Goal: Transaction & Acquisition: Purchase product/service

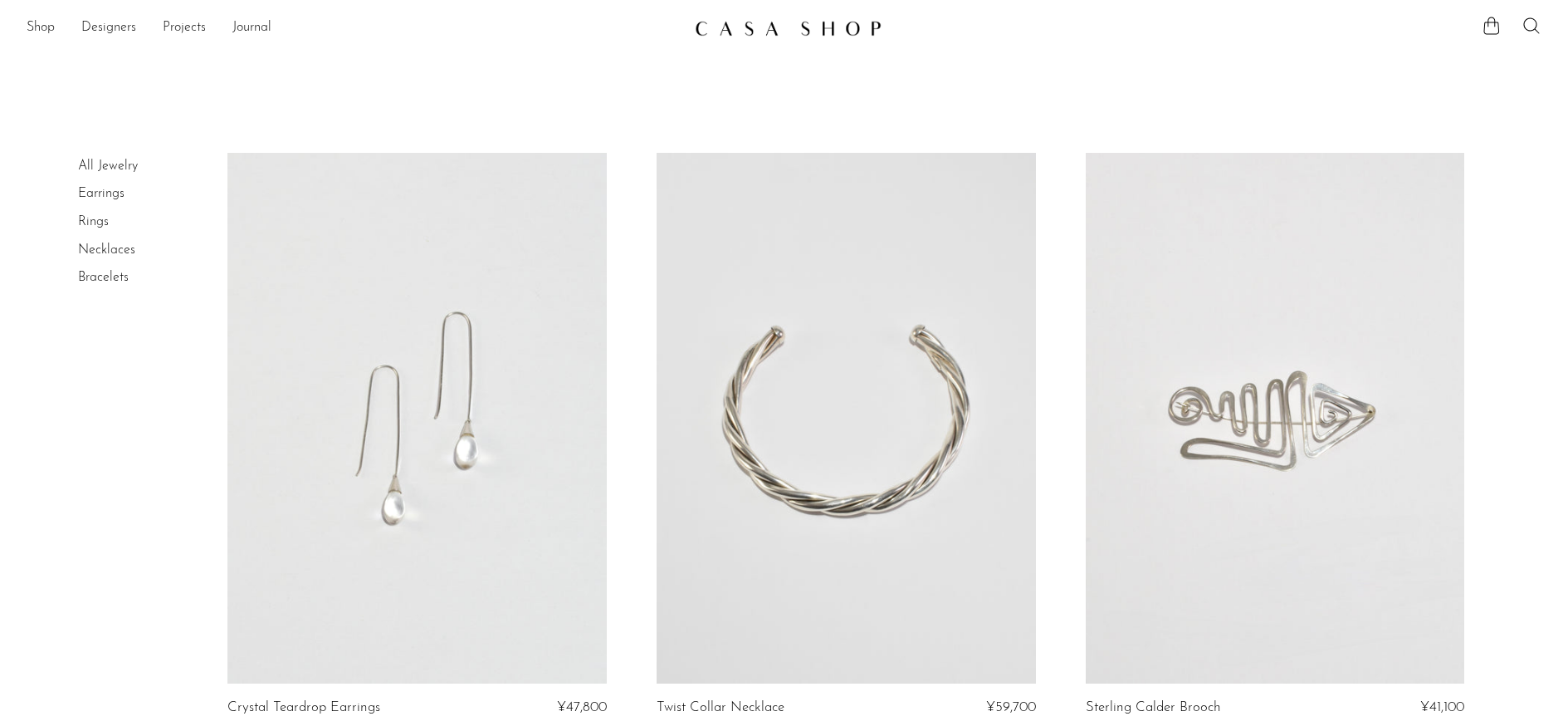
click at [751, 33] on img at bounding box center [789, 29] width 187 height 17
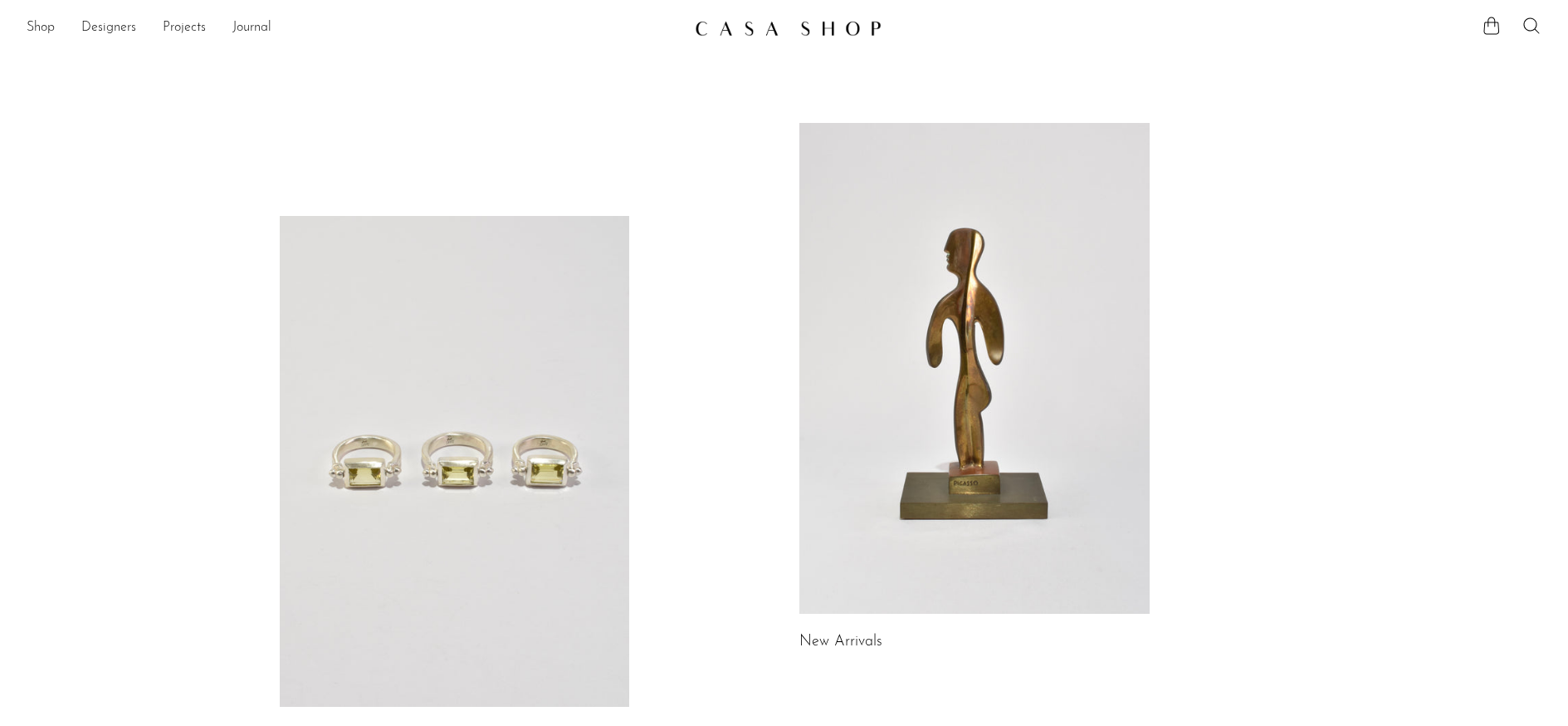
scroll to position [338, 0]
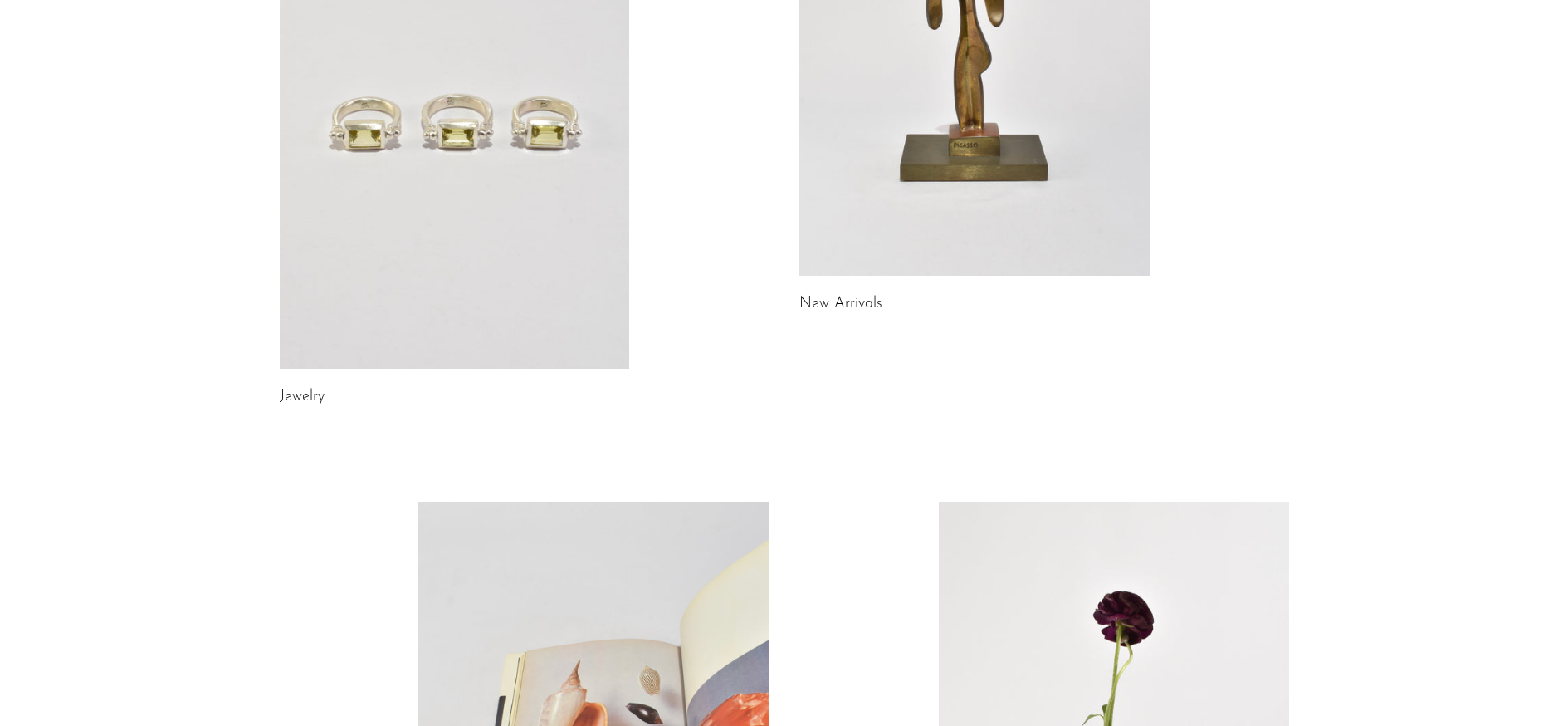
click at [924, 163] on link at bounding box center [975, 31] width 350 height 491
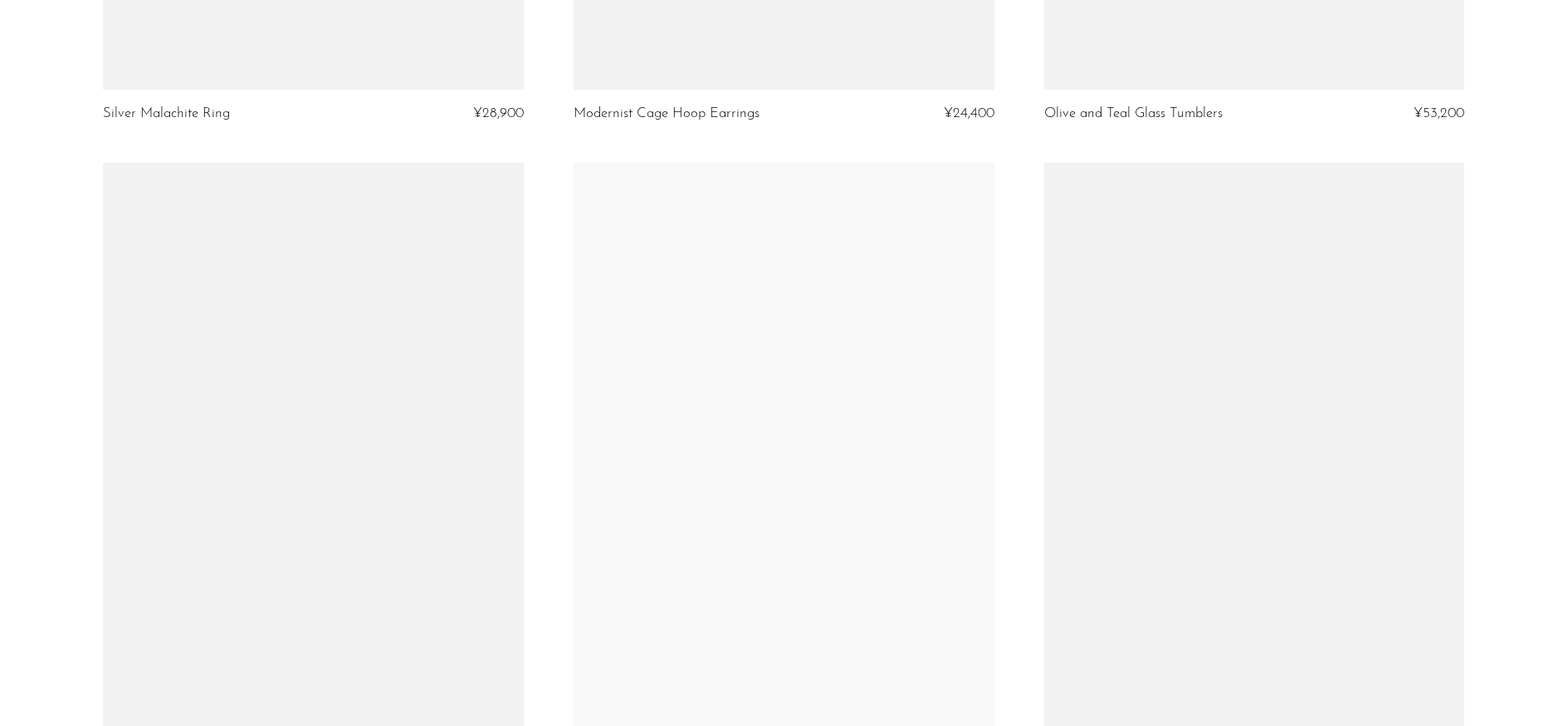
scroll to position [7564, 0]
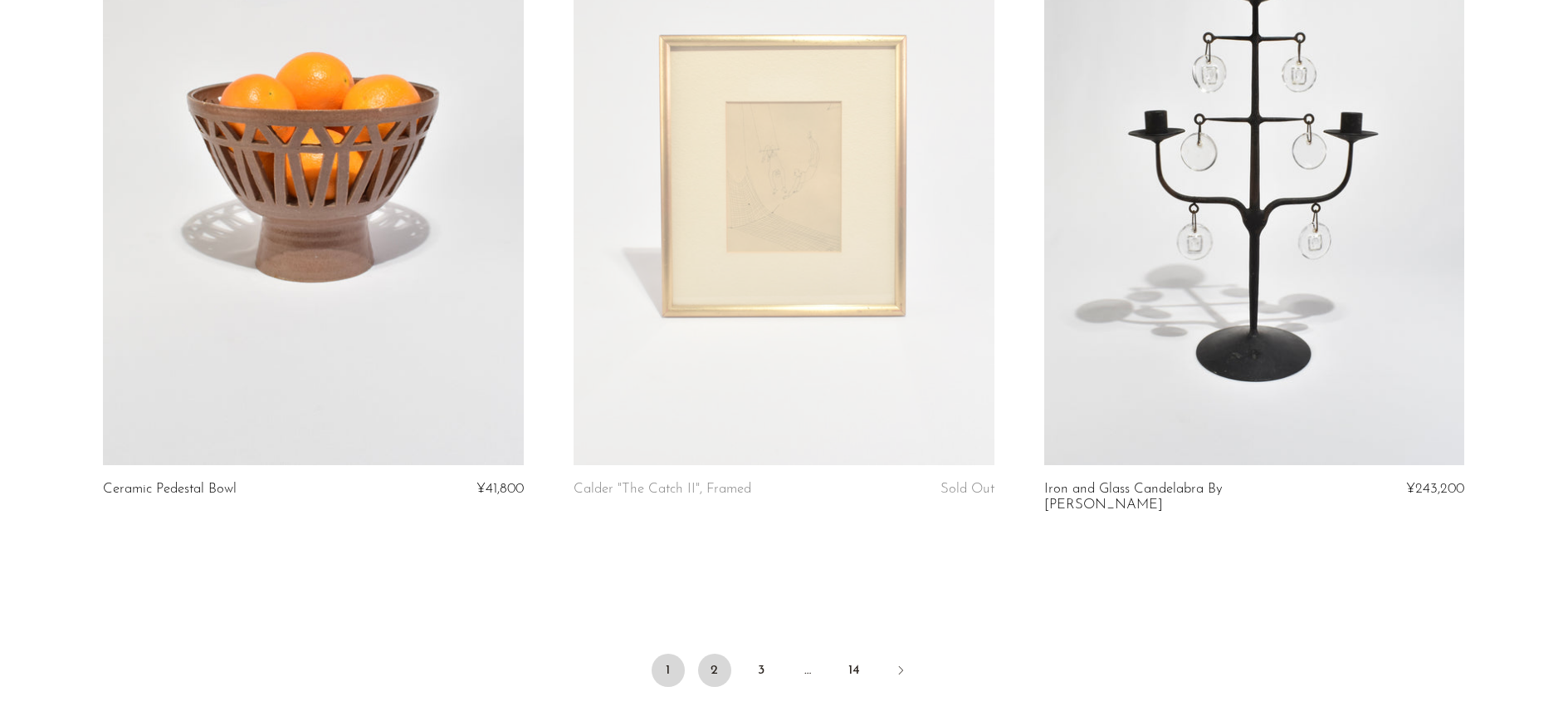
click at [715, 654] on link "2" at bounding box center [715, 670] width 33 height 33
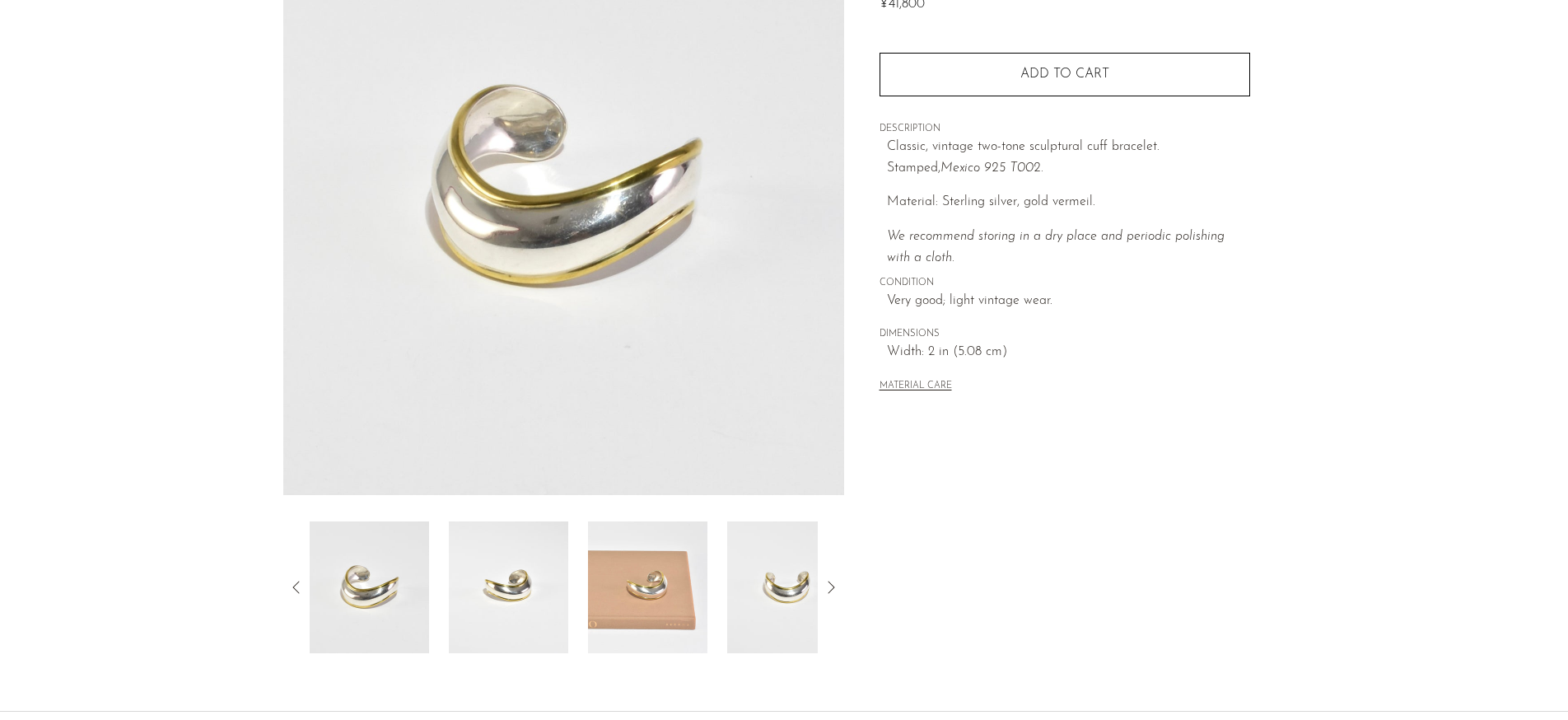
scroll to position [353, 0]
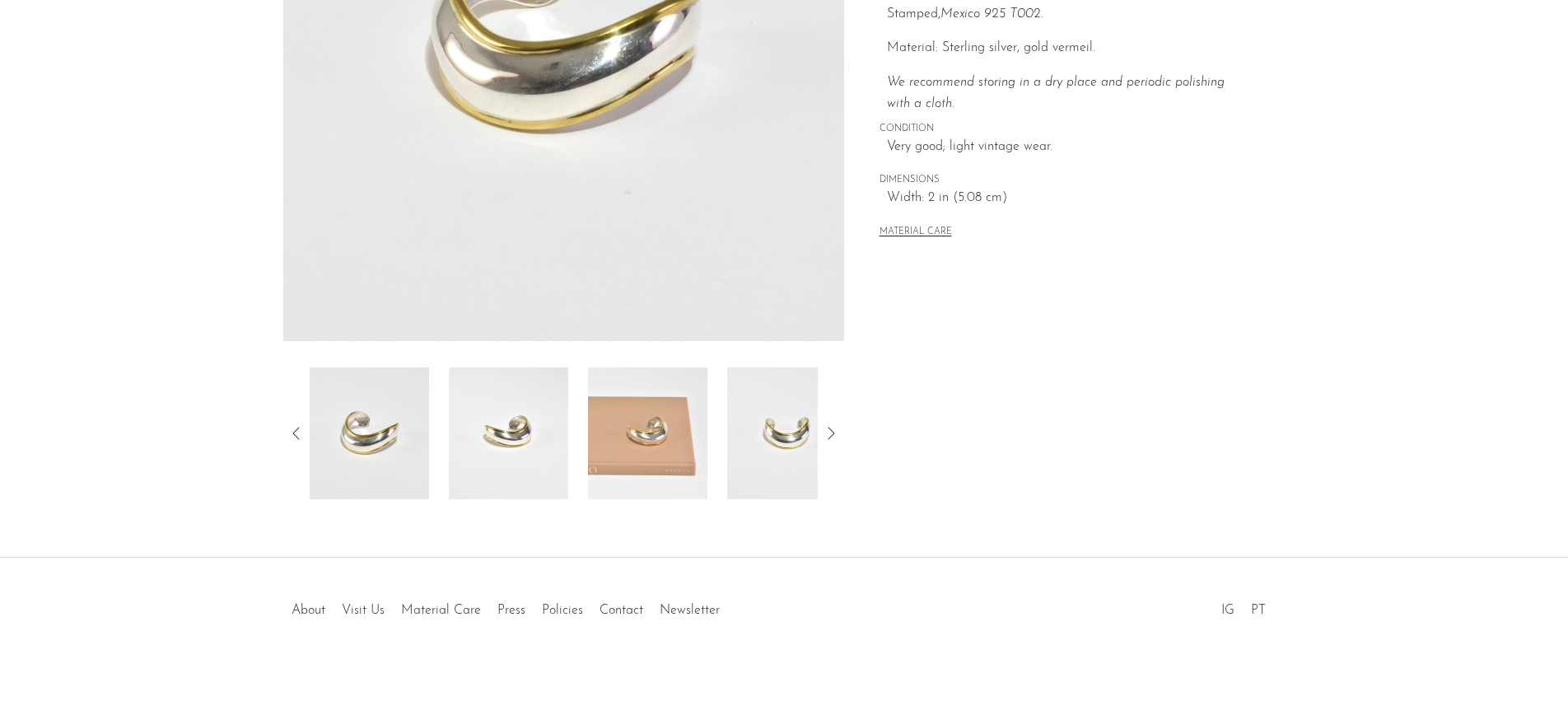
click at [621, 412] on img at bounding box center [648, 433] width 119 height 131
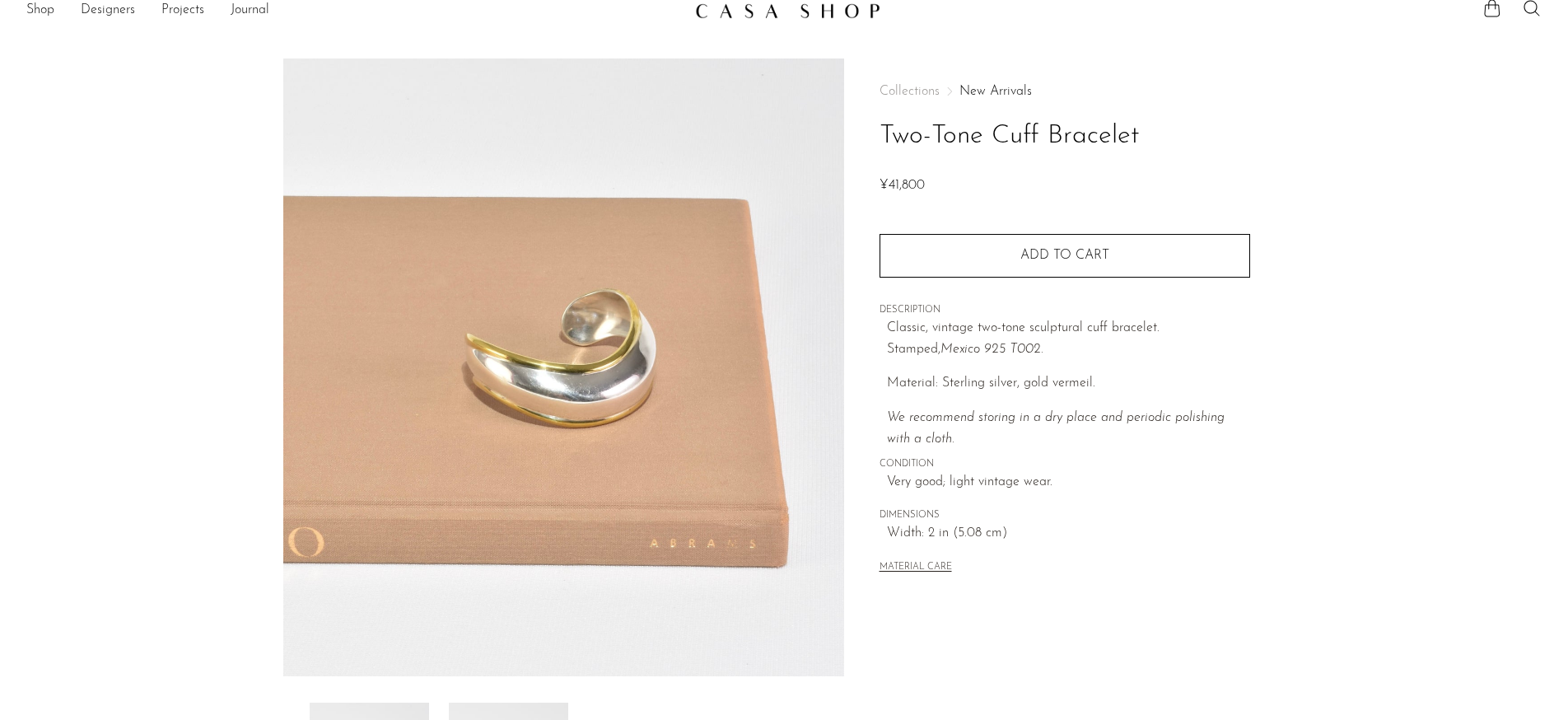
scroll to position [342, 0]
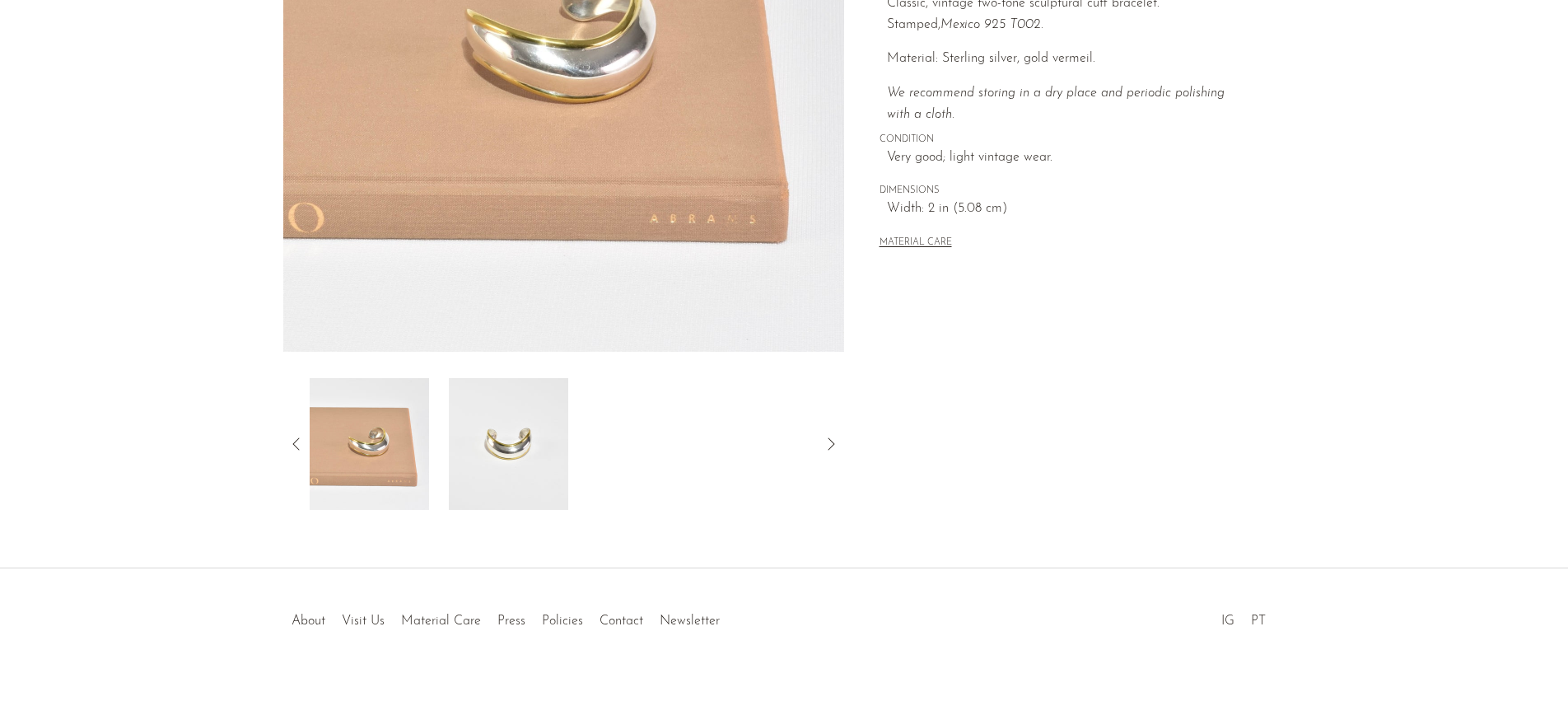
click at [495, 441] on img at bounding box center [509, 444] width 119 height 131
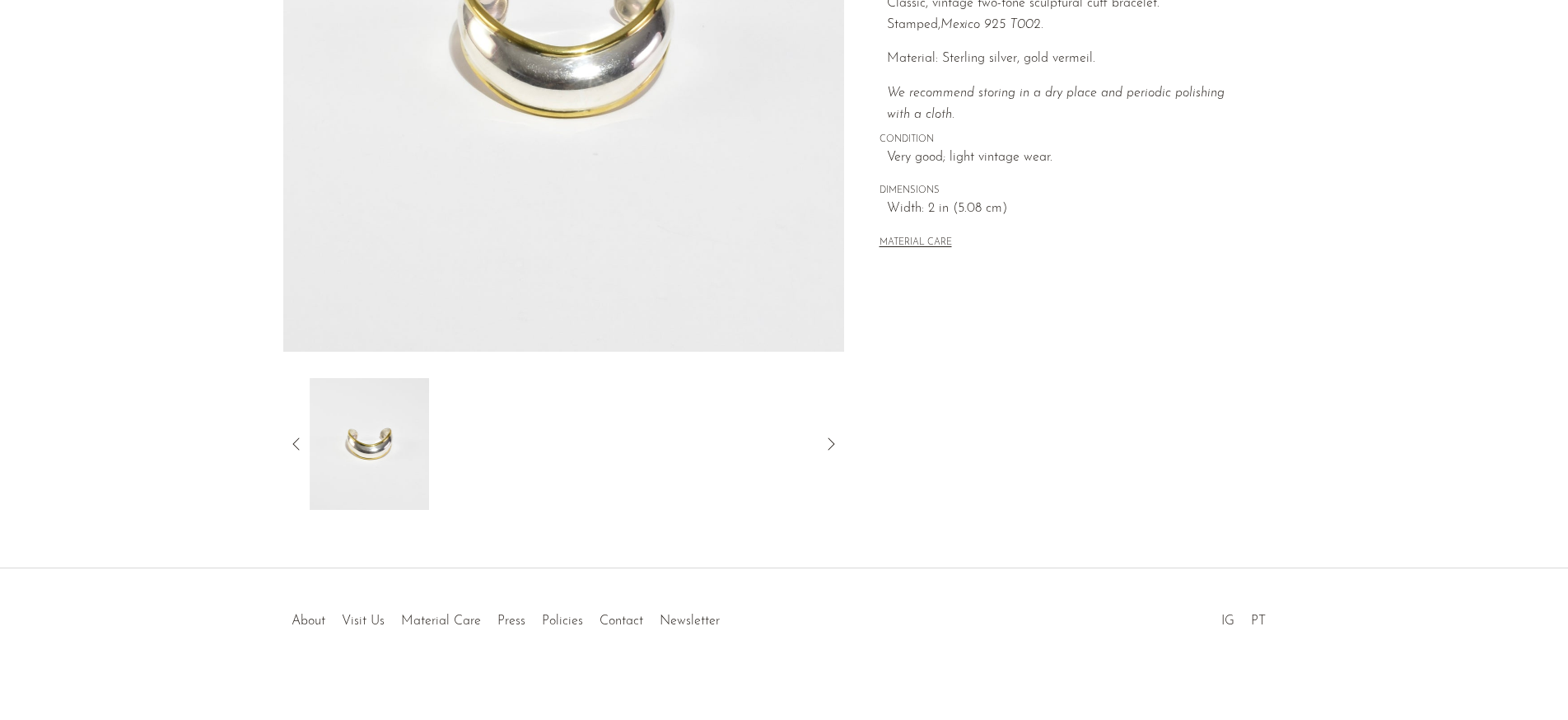
scroll to position [0, 0]
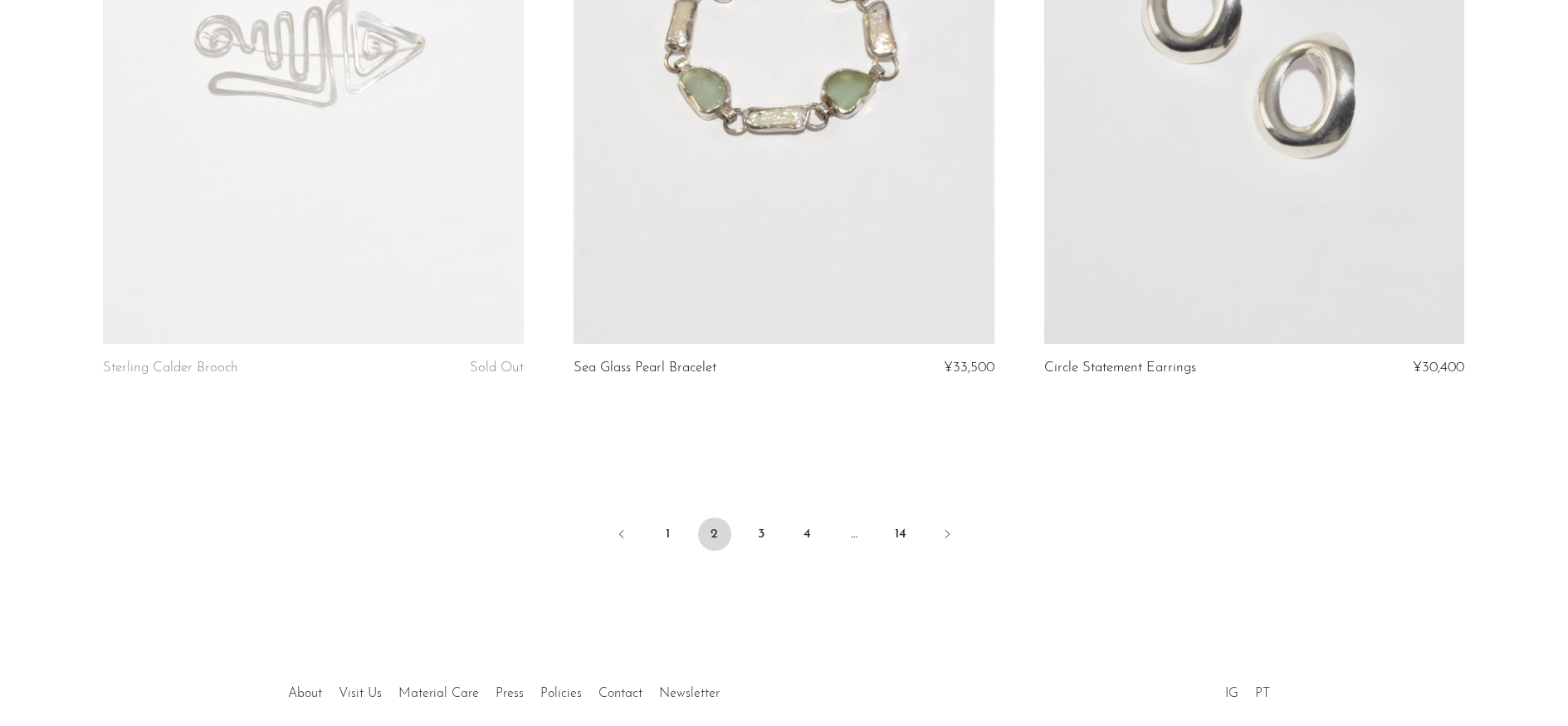
scroll to position [7763, 0]
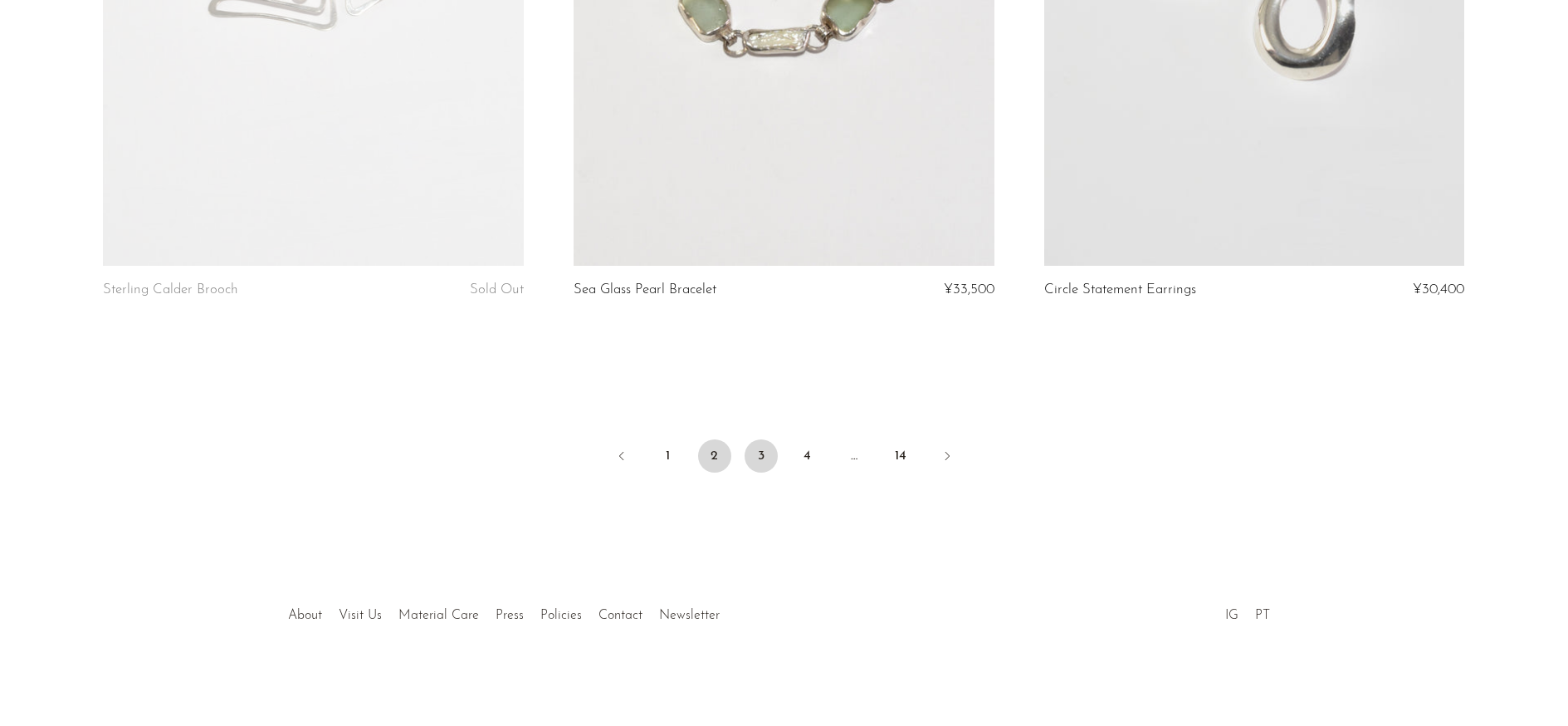
click at [753, 467] on link "3" at bounding box center [761, 456] width 33 height 33
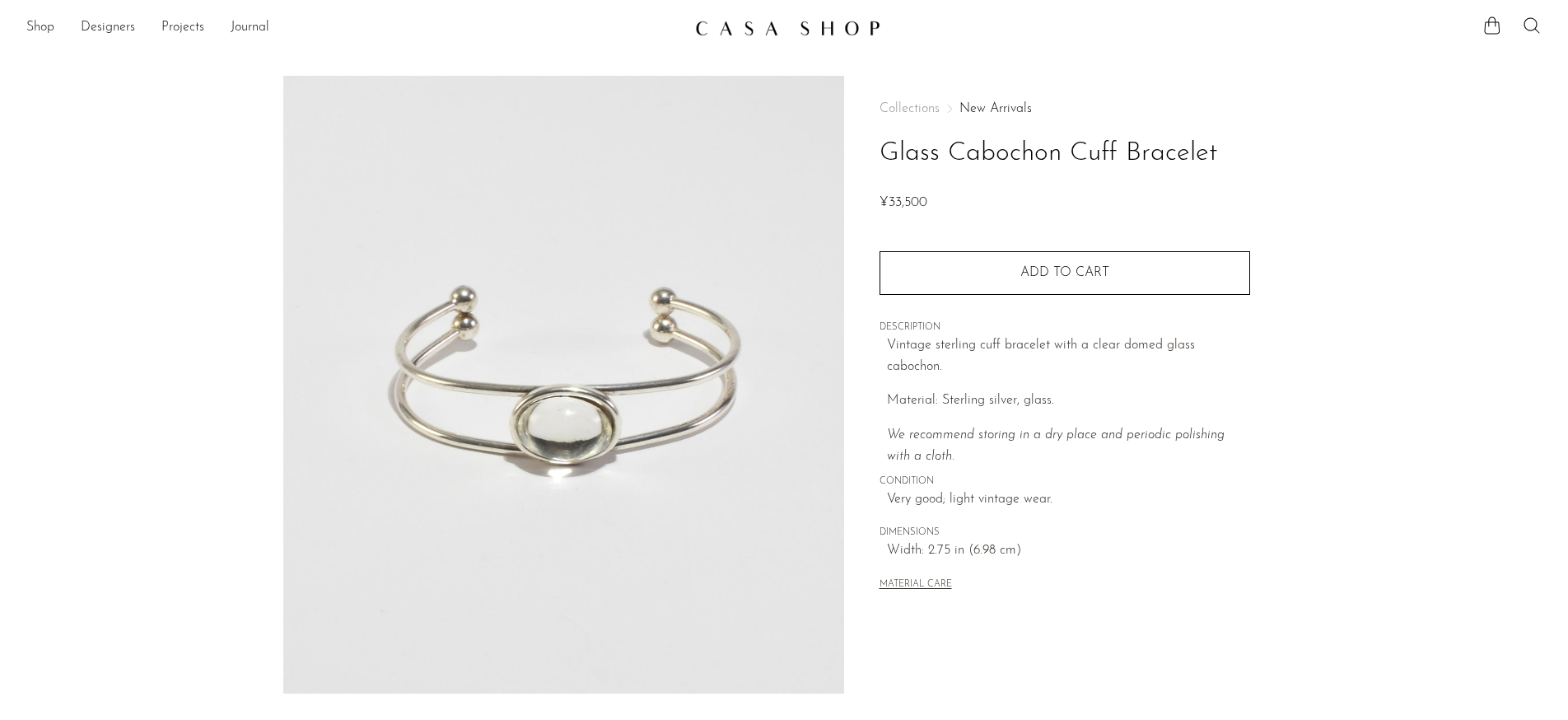
scroll to position [179, 0]
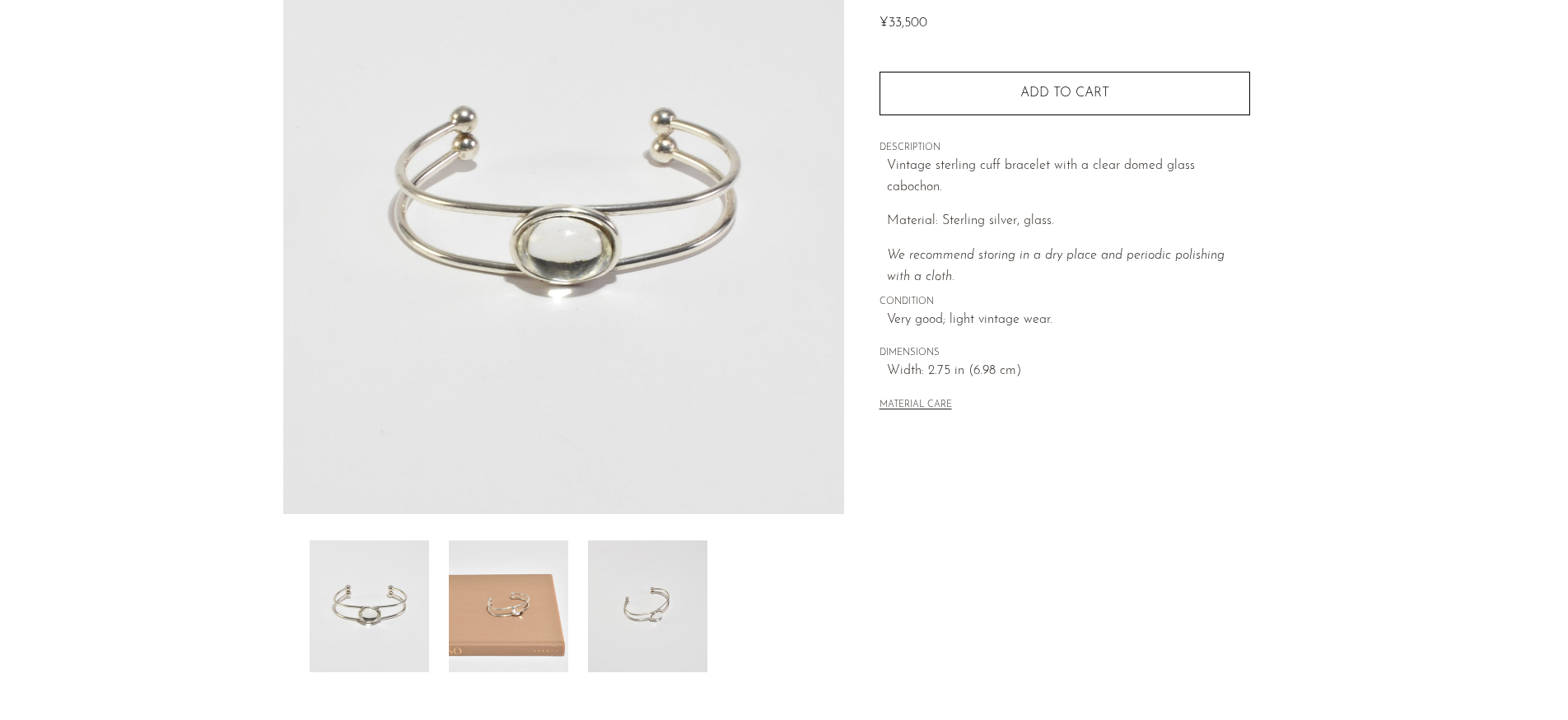
click at [513, 623] on img at bounding box center [509, 605] width 119 height 131
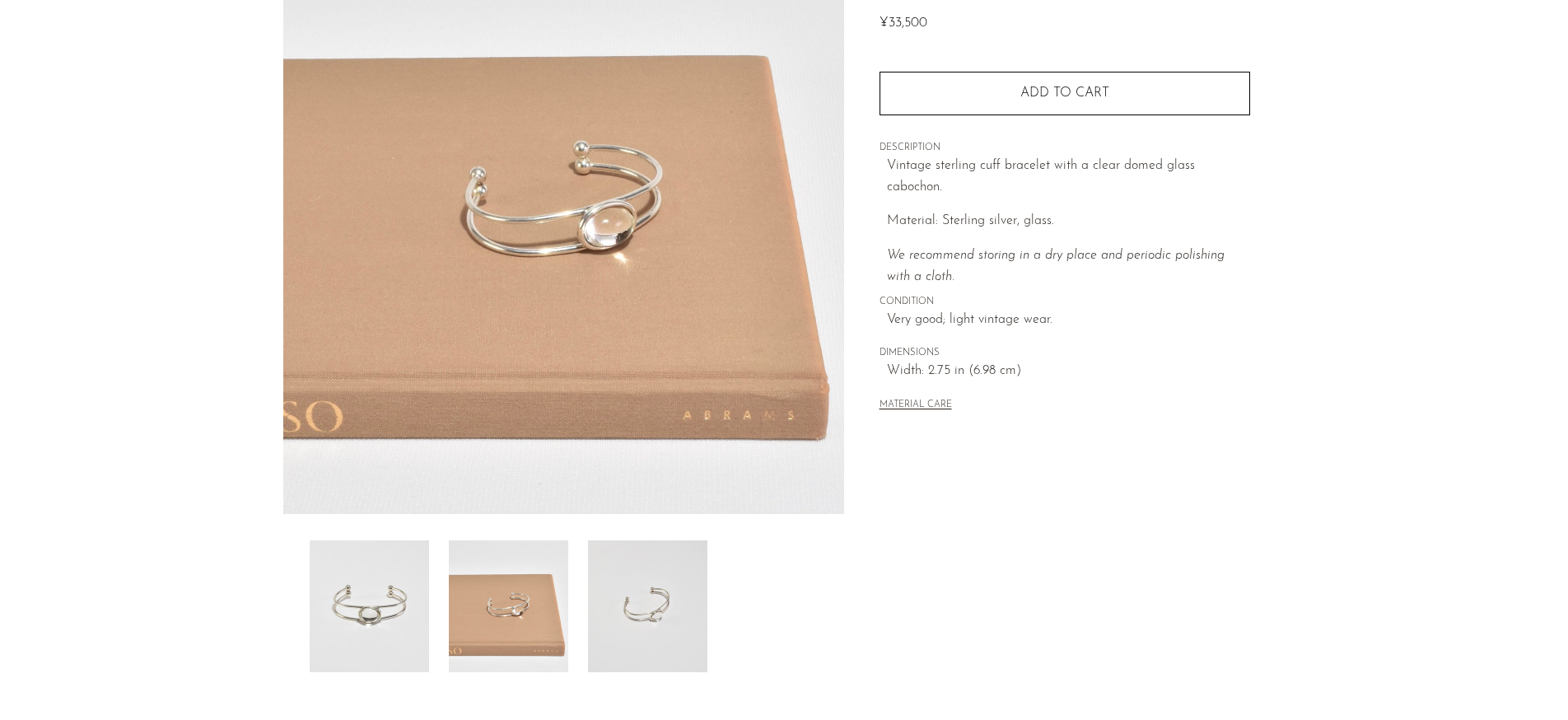
click at [658, 617] on img at bounding box center [648, 605] width 119 height 131
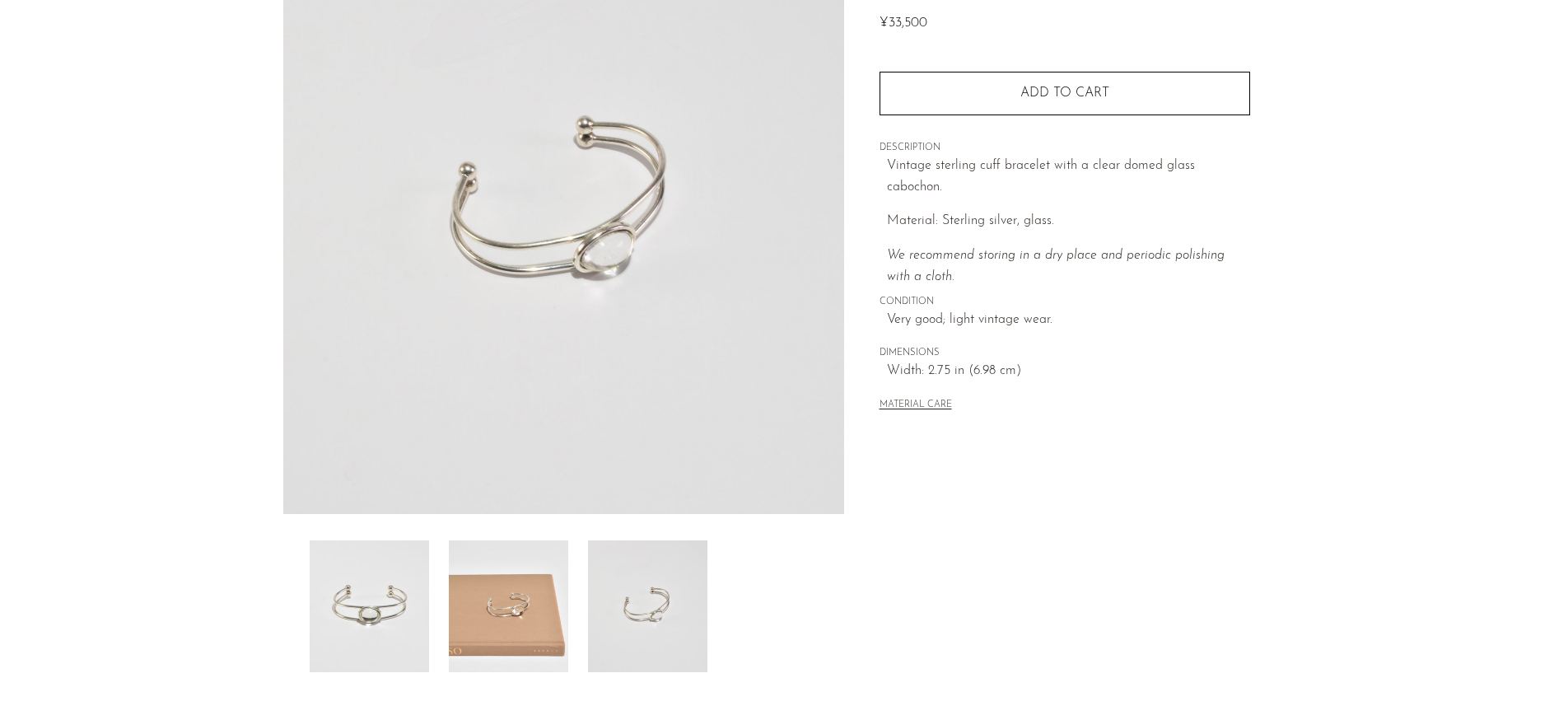
click at [363, 611] on img at bounding box center [369, 605] width 119 height 131
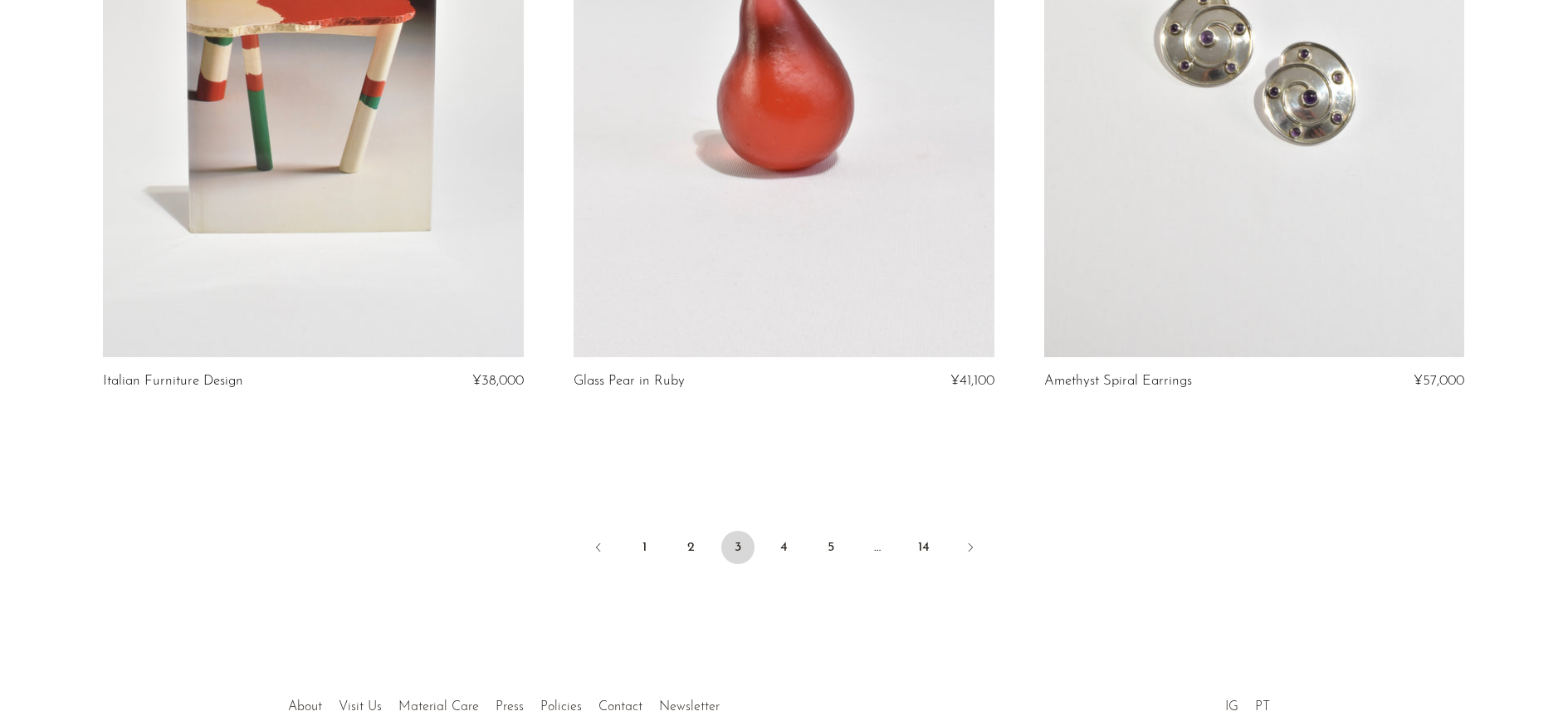
scroll to position [7576, 0]
